Goal: Information Seeking & Learning: Learn about a topic

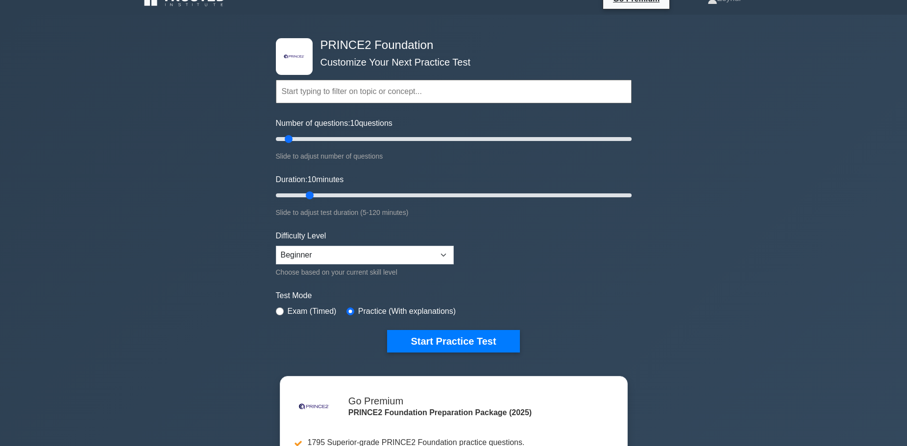
scroll to position [17, 0]
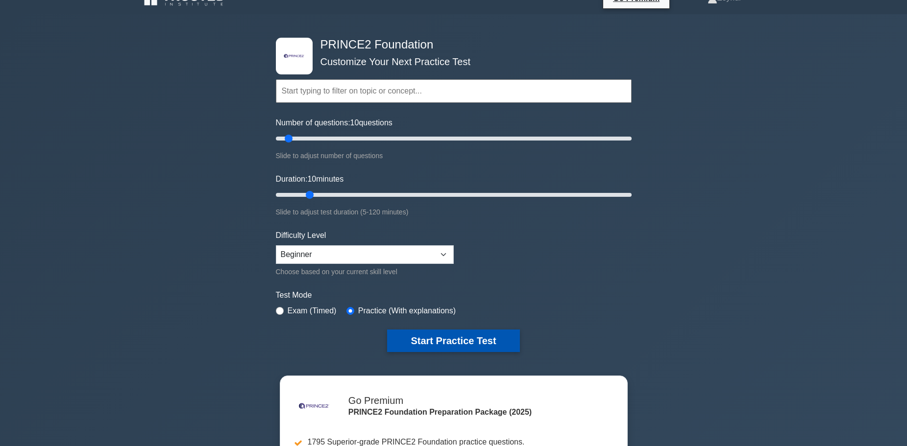
click at [479, 339] on button "Start Practice Test" at bounding box center [453, 341] width 132 height 23
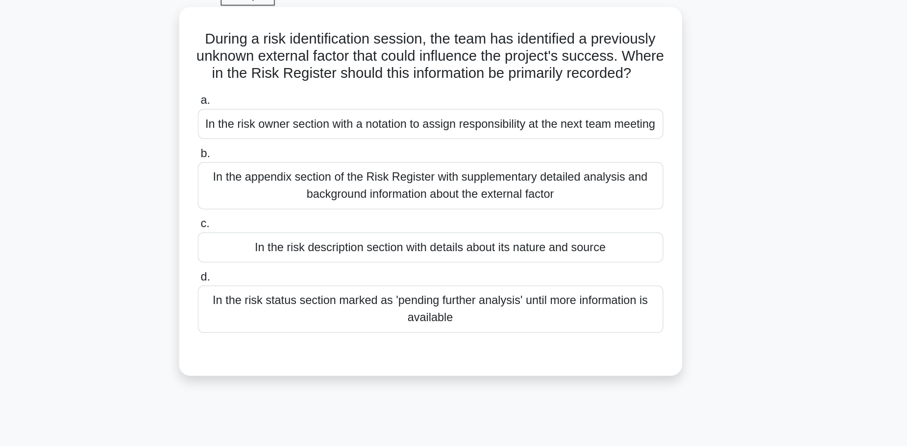
click at [366, 193] on div "In the appendix section of the Risk Register with supplementary detailed analys…" at bounding box center [453, 177] width 317 height 32
click at [295, 158] on input "b. In the appendix section of the Risk Register with supplementary detailed ana…" at bounding box center [295, 155] width 0 height 6
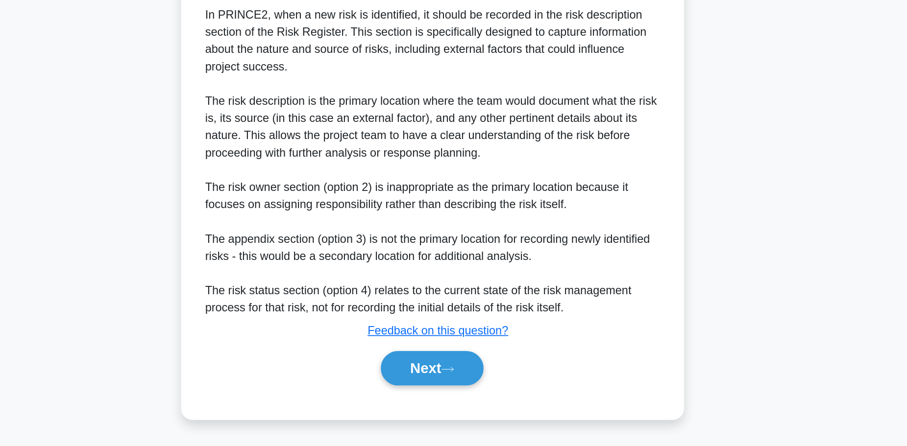
scroll to position [194, 0]
click at [434, 395] on button "Next" at bounding box center [453, 393] width 70 height 24
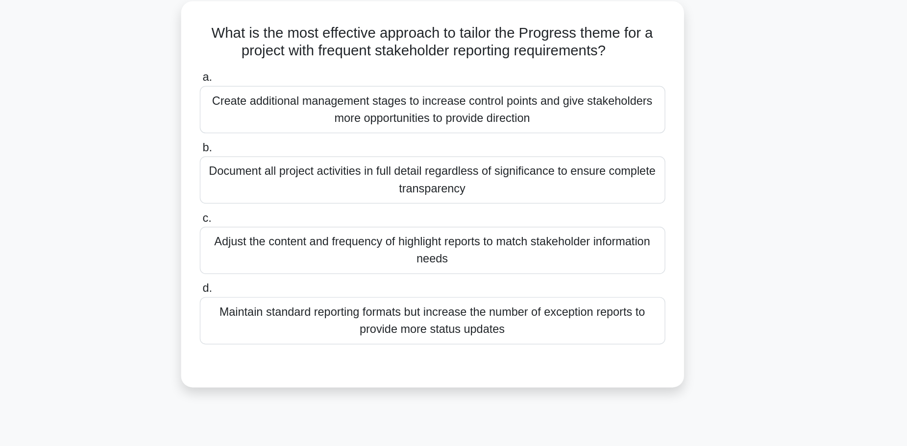
scroll to position [55, 0]
click at [434, 126] on div "Document all project activities in full detail regardless of significance to en…" at bounding box center [453, 122] width 317 height 32
click at [295, 103] on input "b. Document all project activities in full detail regardless of significance to…" at bounding box center [295, 100] width 0 height 6
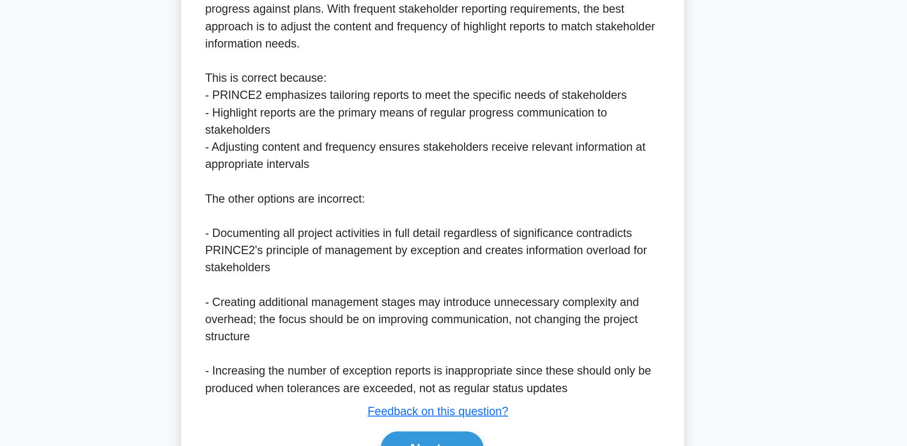
scroll to position [253, 0]
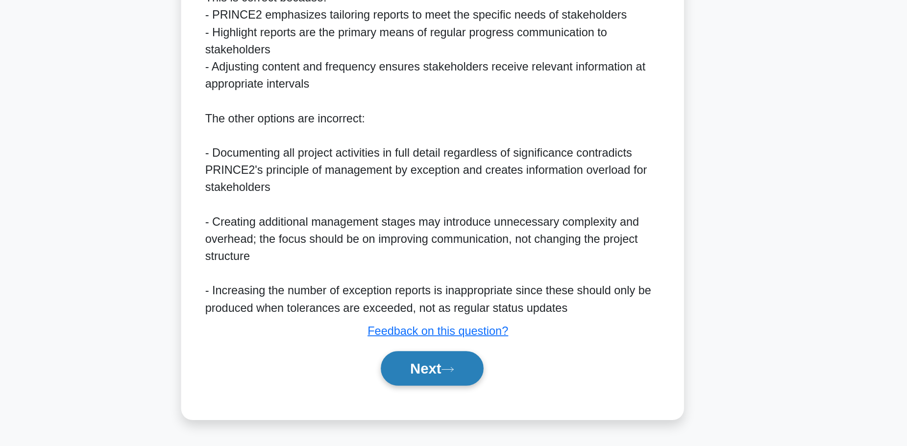
click at [468, 393] on icon at bounding box center [464, 393] width 9 height 5
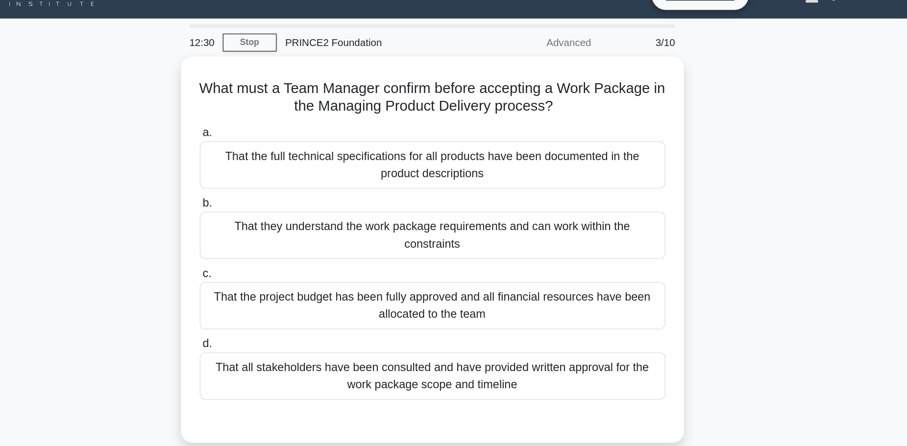
scroll to position [17, 0]
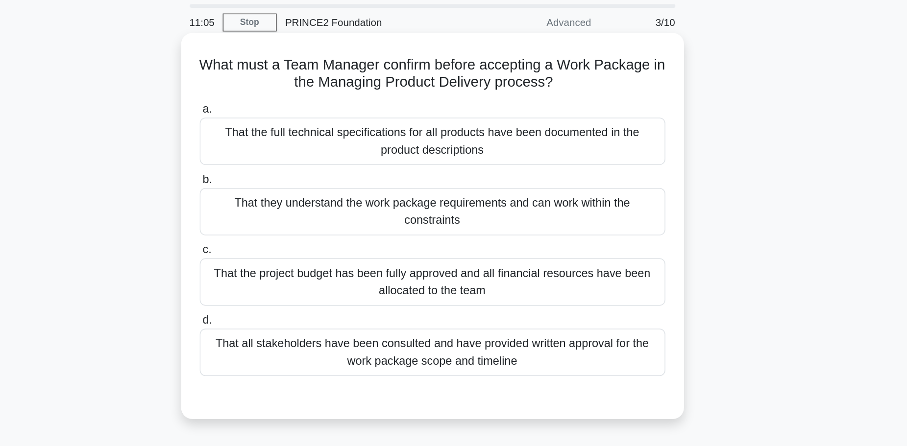
click at [412, 266] on div "That all stakeholders have been consulted and have provided written approval fo…" at bounding box center [453, 256] width 317 height 32
click at [295, 237] on input "d. That all stakeholders have been consulted and have provided written approval…" at bounding box center [295, 234] width 0 height 6
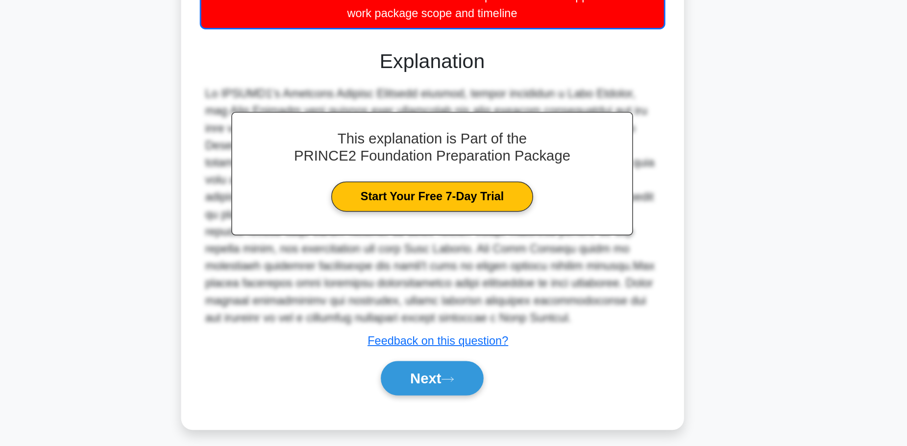
scroll to position [136, 0]
